Goal: Transaction & Acquisition: Subscribe to service/newsletter

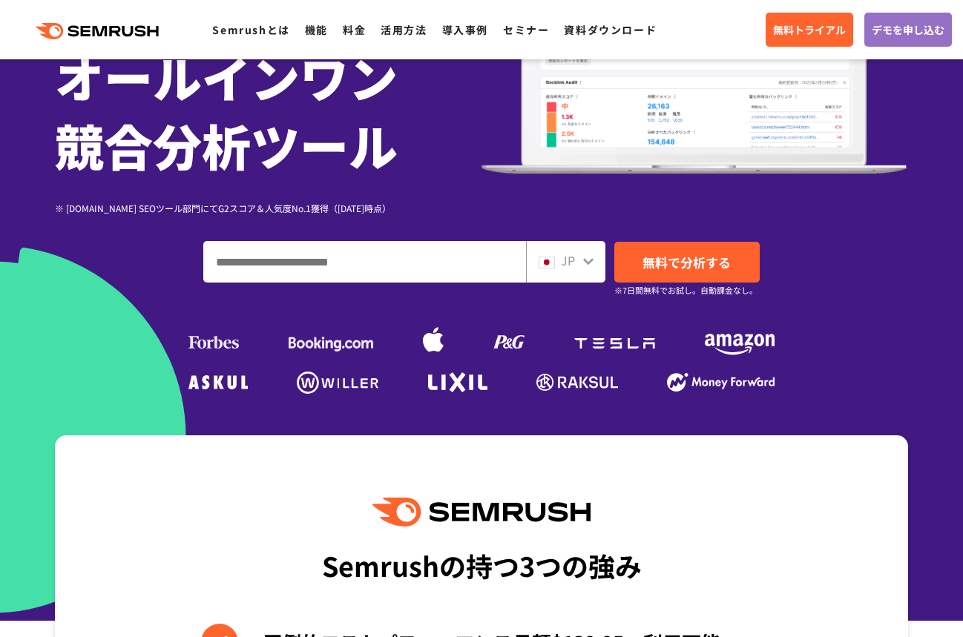
scroll to position [148, 0]
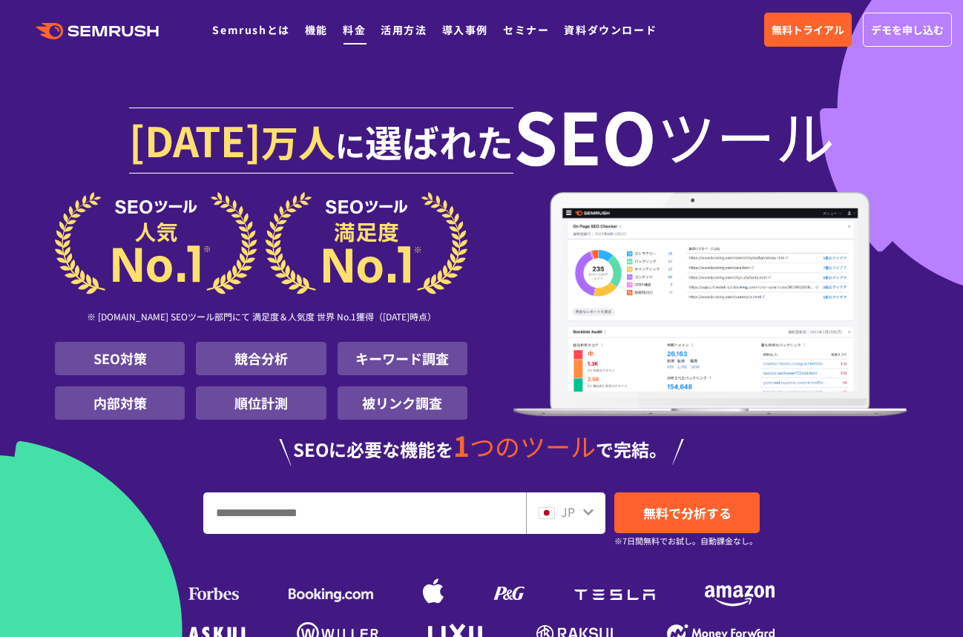
click at [357, 33] on link "料金" at bounding box center [354, 29] width 23 height 15
click at [309, 25] on link "機能" at bounding box center [316, 29] width 23 height 15
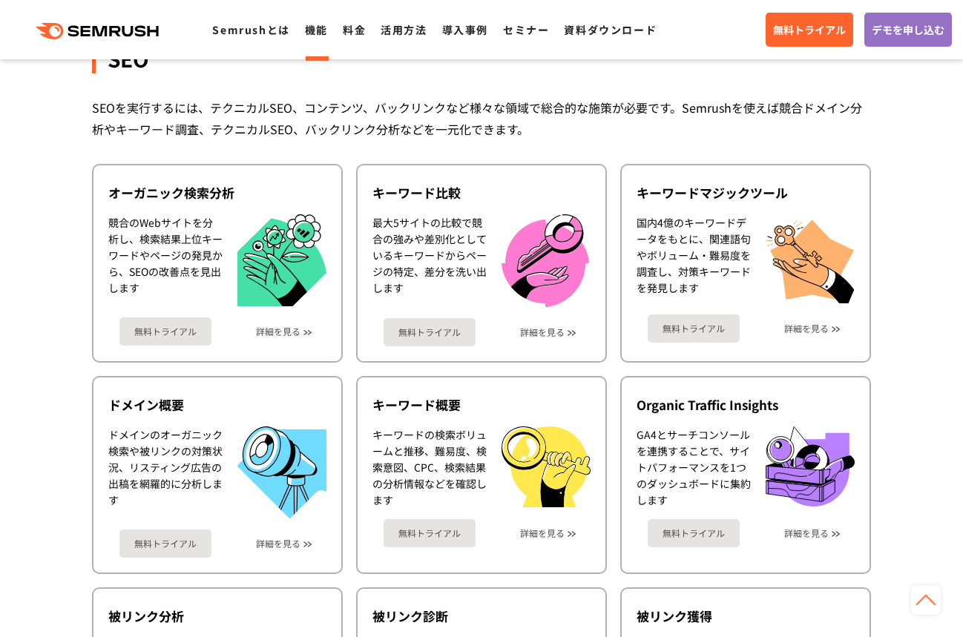
scroll to position [297, 0]
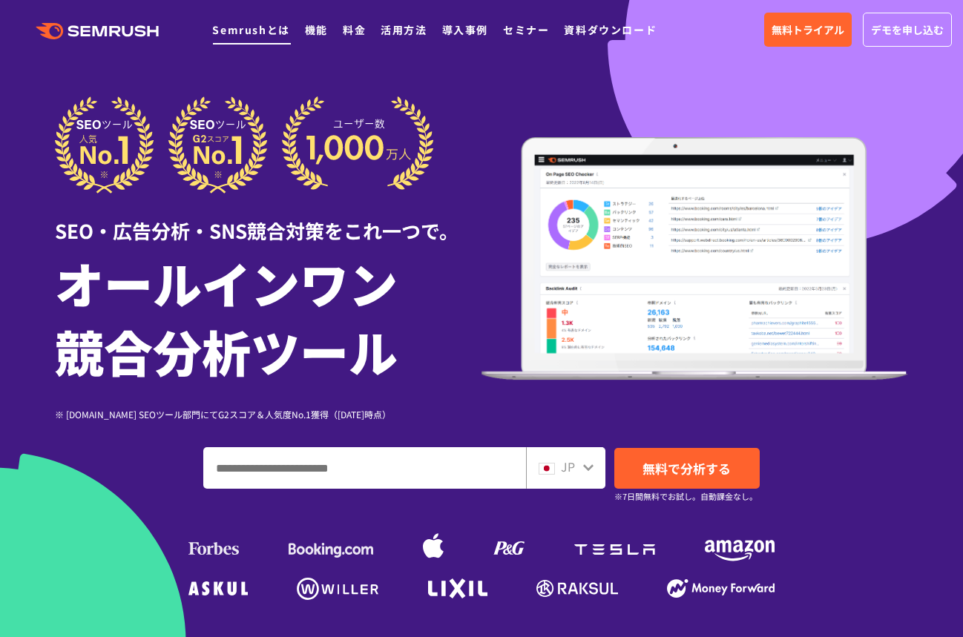
click at [255, 27] on link "Semrushとは" at bounding box center [250, 29] width 77 height 15
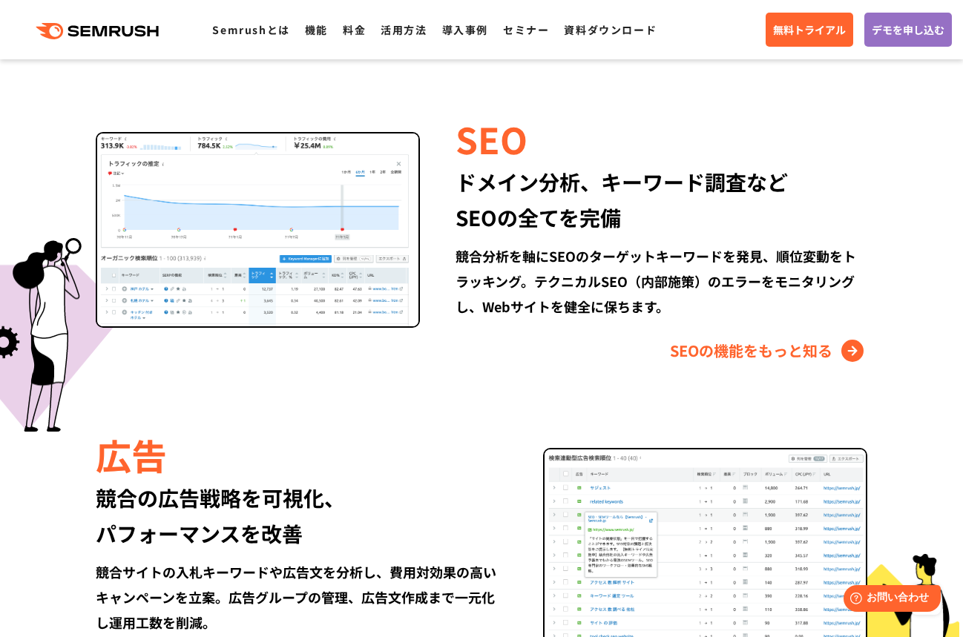
scroll to position [1409, 0]
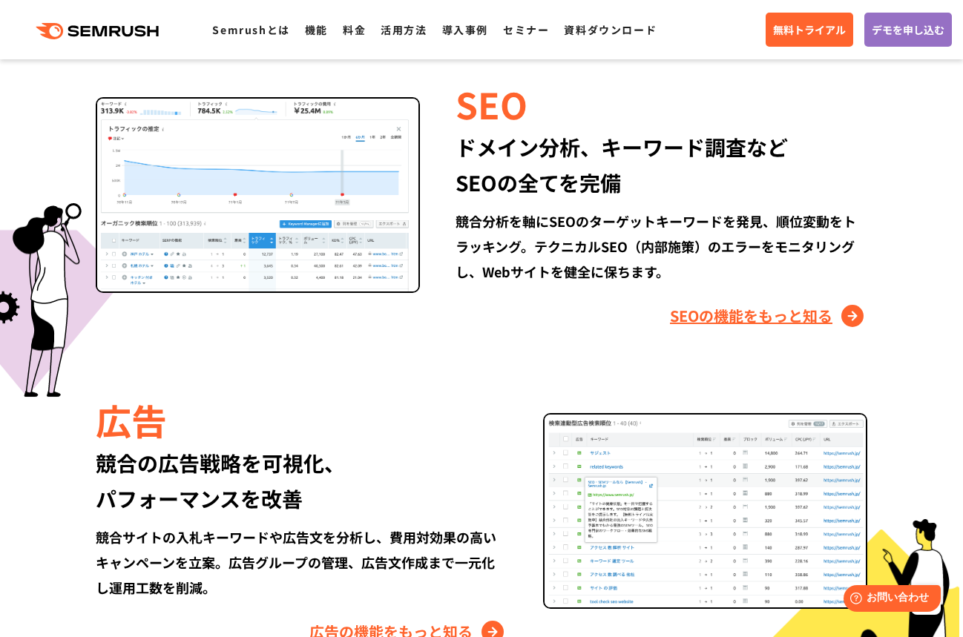
click at [708, 322] on link "SEOの機能をもっと知る" at bounding box center [768, 316] width 197 height 24
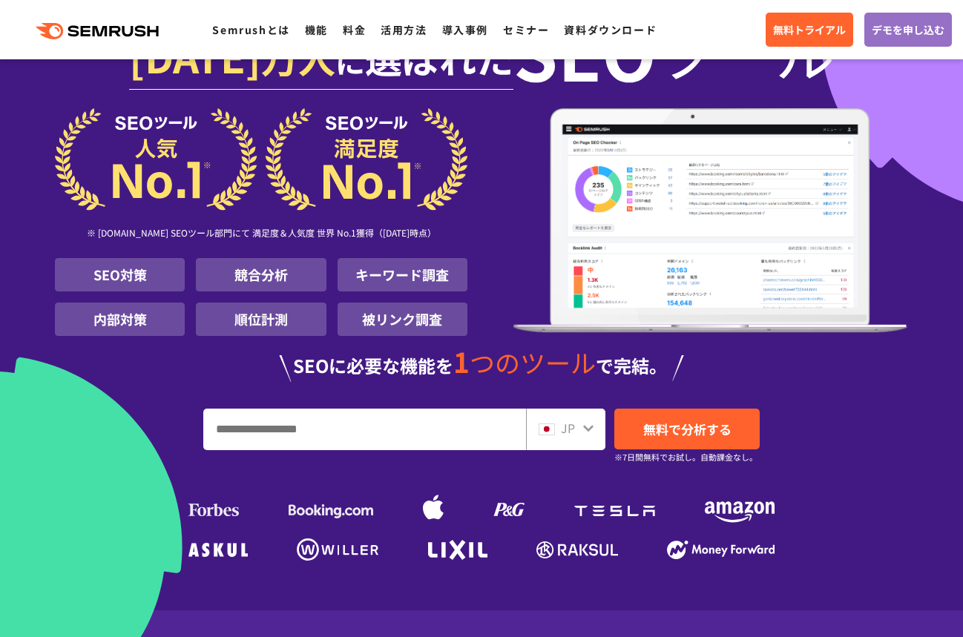
scroll to position [74, 0]
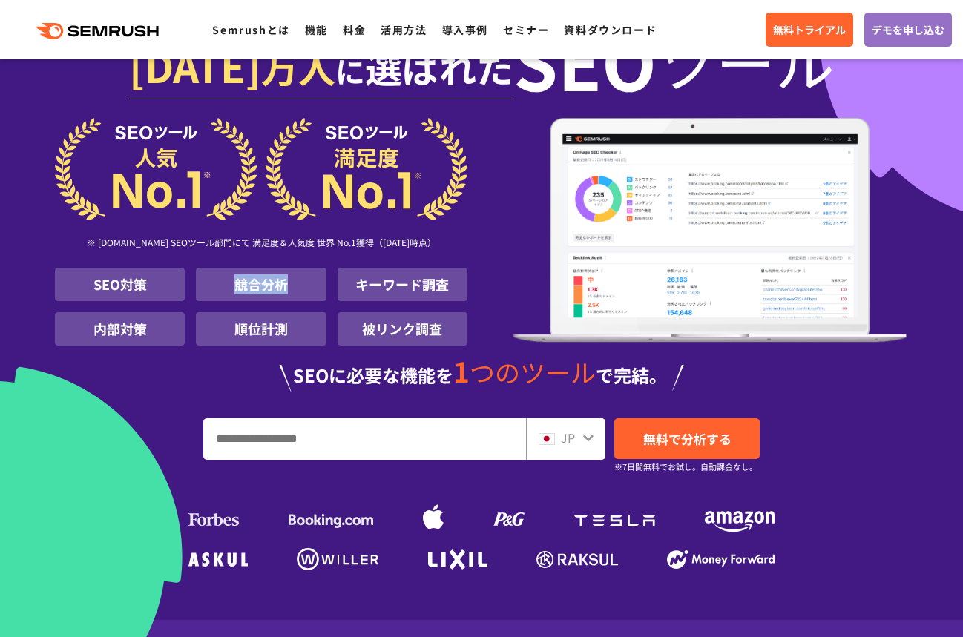
drag, startPoint x: 235, startPoint y: 283, endPoint x: 285, endPoint y: 283, distance: 49.7
click at [285, 283] on li "競合分析" at bounding box center [261, 284] width 130 height 33
click at [509, 214] on div "※ G2.com SEOツール部門にて 満足度＆人気度 世界 No.1獲得（2025年01月時点） SEO対策 競合分析 キーワード調査 内部対策 順位計測 …" at bounding box center [481, 238] width 853 height 240
click at [890, 453] on div "JP 無料で分析する ※7日間無料でお試し。自動課金なし。" at bounding box center [481, 439] width 853 height 42
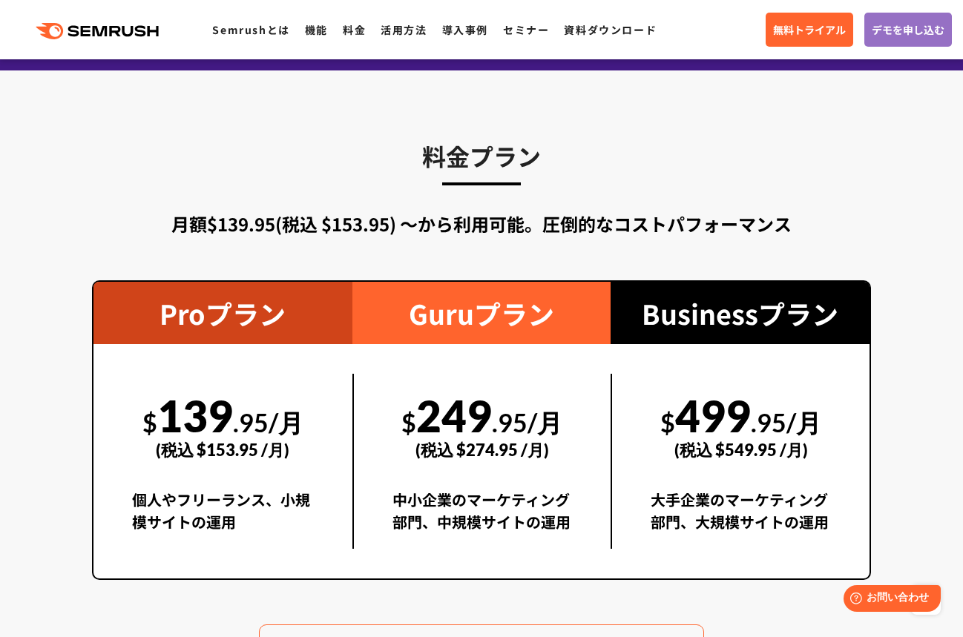
scroll to position [2596, 0]
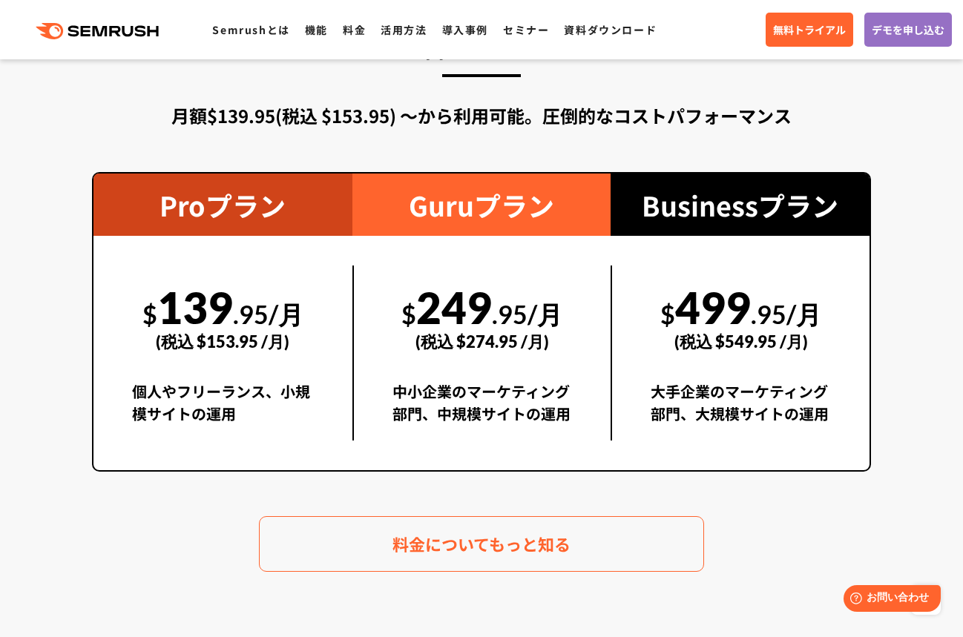
click at [144, 622] on section "料金プラン 月額$139.95(税込 $153.95) 〜から利用可能。圧倒的なコストパフォーマンス Proプラン $ 139 .95/月 (税込 $153.…" at bounding box center [481, 300] width 963 height 676
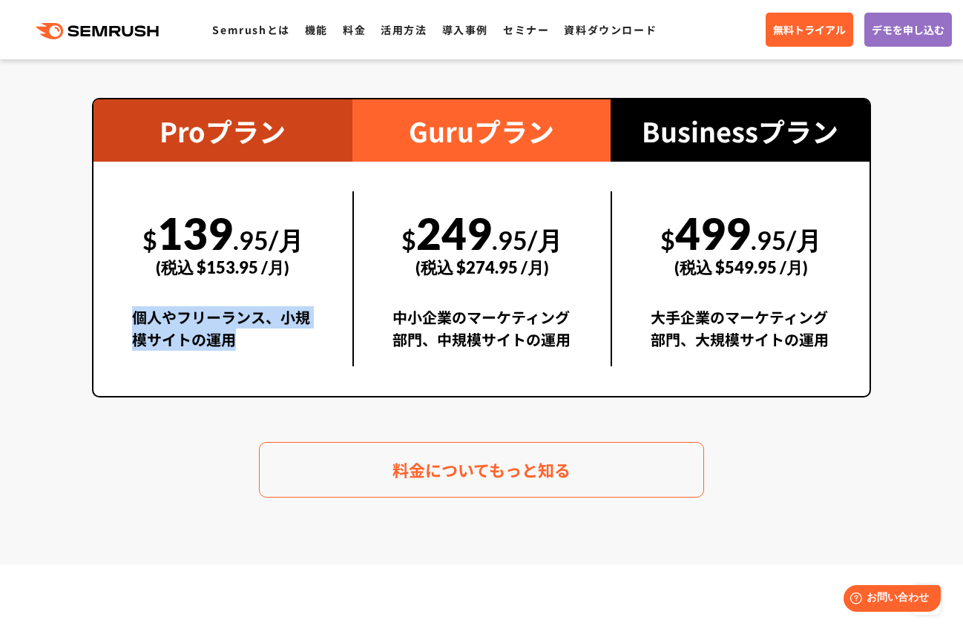
drag, startPoint x: 216, startPoint y: 330, endPoint x: 238, endPoint y: 338, distance: 23.7
click at [238, 338] on div "個人やフリーランス、小規模サイトの運用" at bounding box center [223, 336] width 182 height 60
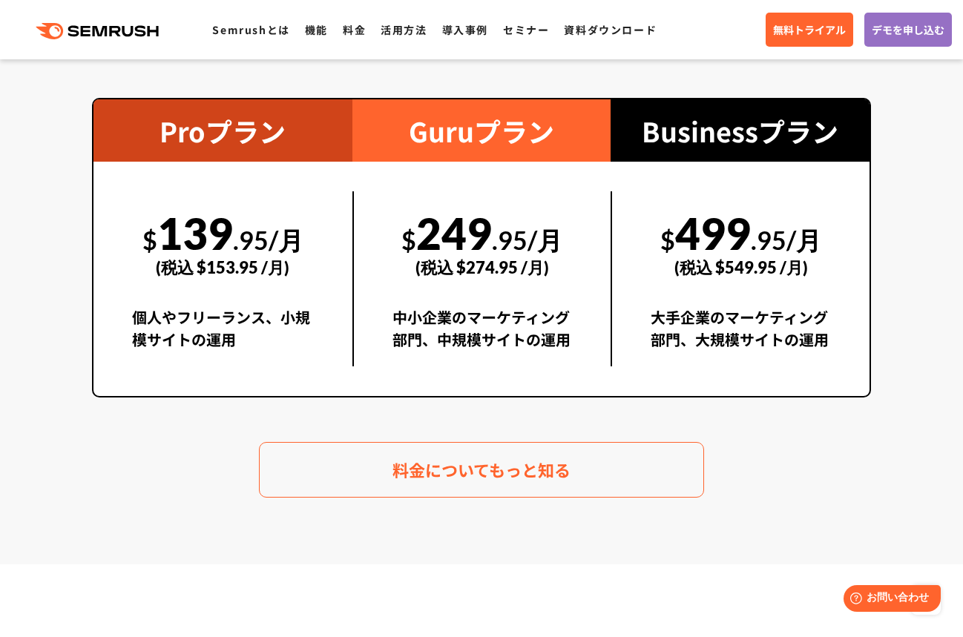
click at [791, 507] on section "料金プラン 月額$139.95(税込 $153.95) 〜から利用可能。圧倒的なコストパフォーマンス Proプラン $ 139 .95/月 (税込 $153.…" at bounding box center [481, 226] width 963 height 676
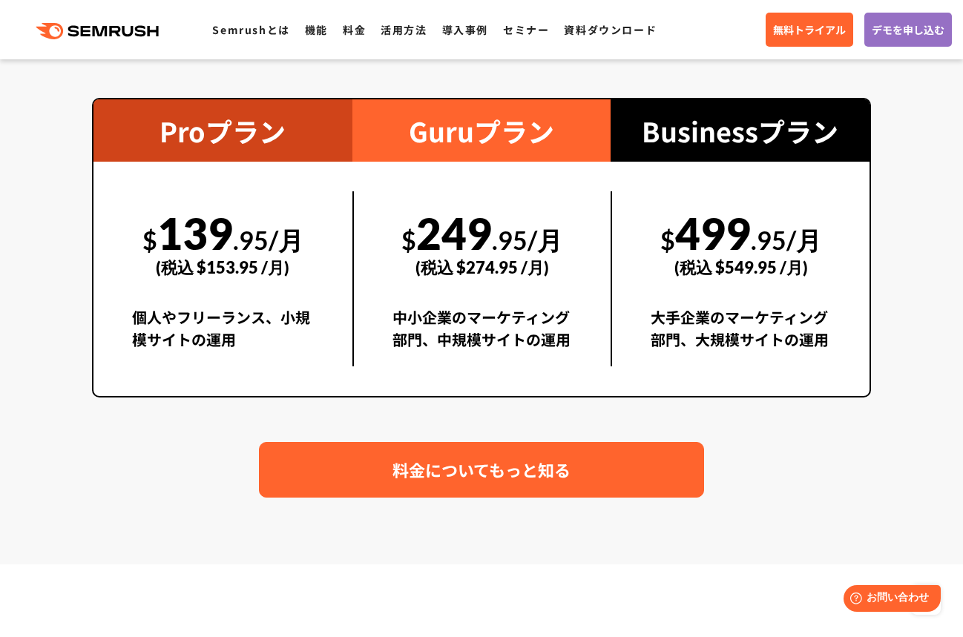
drag, startPoint x: 560, startPoint y: 478, endPoint x: 585, endPoint y: 478, distance: 25.2
click at [560, 478] on span "料金についてもっと知る" at bounding box center [481, 470] width 178 height 26
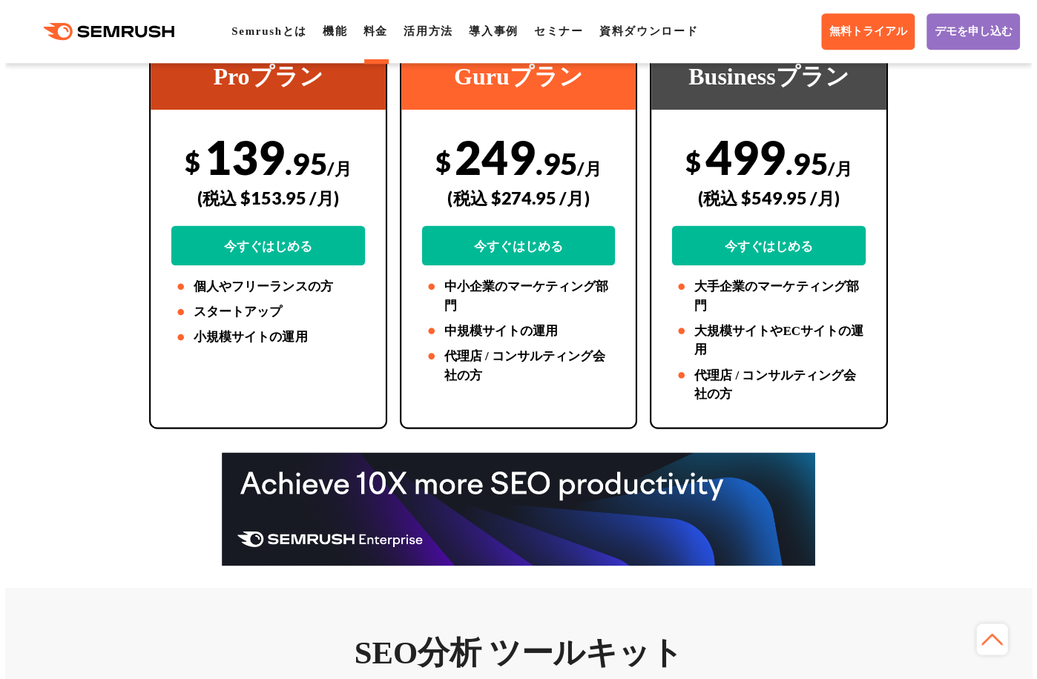
scroll to position [371, 0]
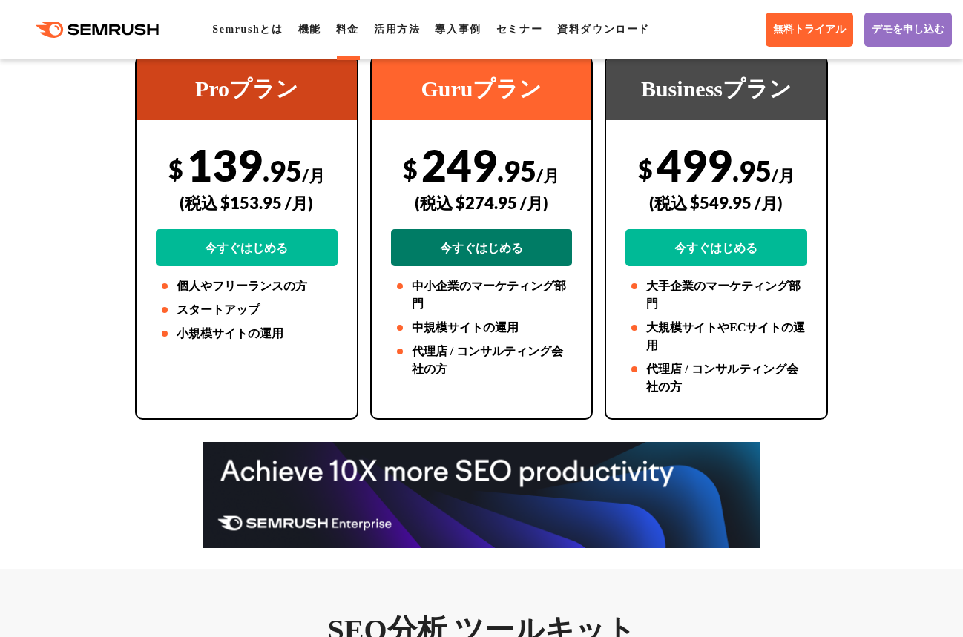
click at [484, 251] on link "今すぐはじめる" at bounding box center [481, 247] width 181 height 37
